Goal: Information Seeking & Learning: Learn about a topic

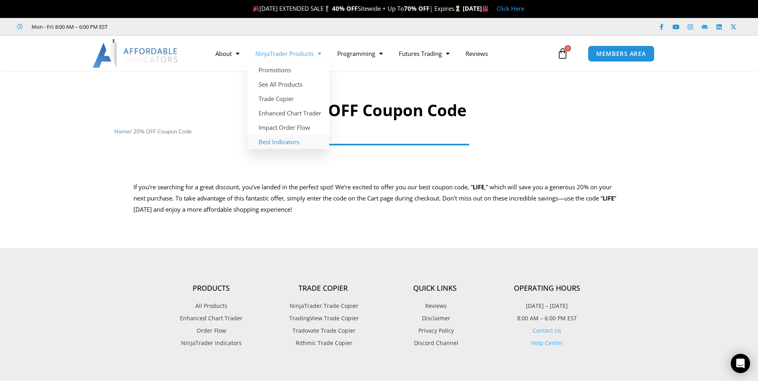
click at [286, 139] on link "Best Indicators" at bounding box center [288, 142] width 82 height 14
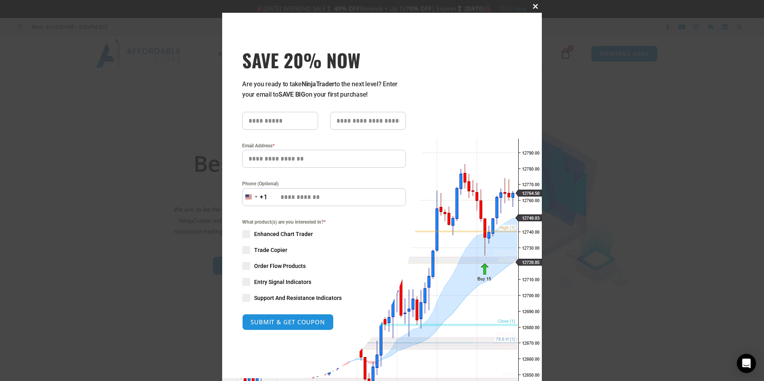
click at [531, 6] on span at bounding box center [535, 6] width 13 height 5
